Goal: Transaction & Acquisition: Purchase product/service

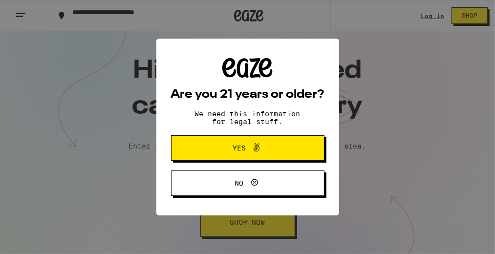
click at [257, 146] on icon at bounding box center [256, 148] width 6 height 8
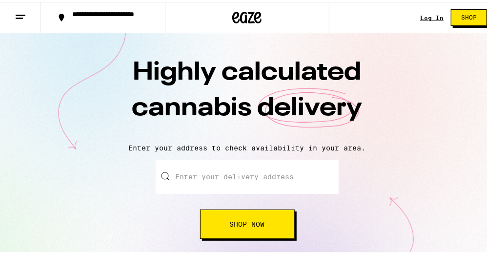
click at [462, 16] on span "Shop" at bounding box center [470, 16] width 16 height 6
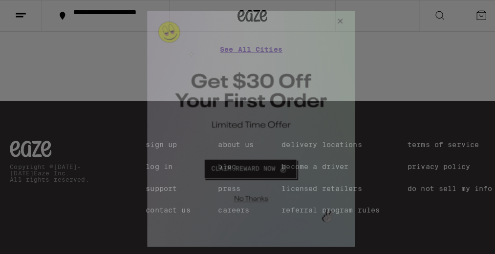
scroll to position [4363, 0]
